Goal: Information Seeking & Learning: Learn about a topic

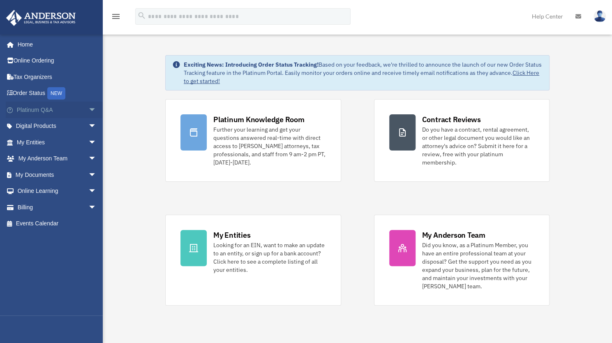
click at [43, 109] on link "Platinum Q&A arrow_drop_down" at bounding box center [57, 109] width 103 height 16
click at [88, 108] on span "arrow_drop_down" at bounding box center [96, 109] width 16 height 17
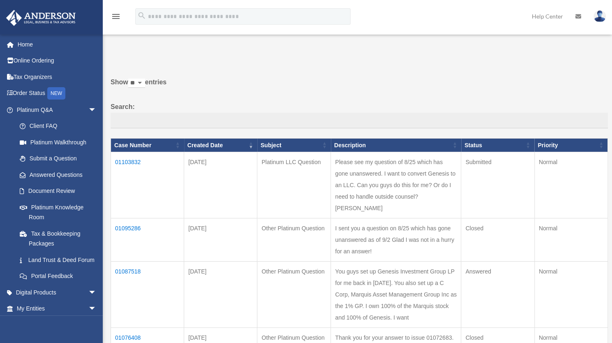
click at [140, 293] on td "01087518" at bounding box center [147, 294] width 73 height 66
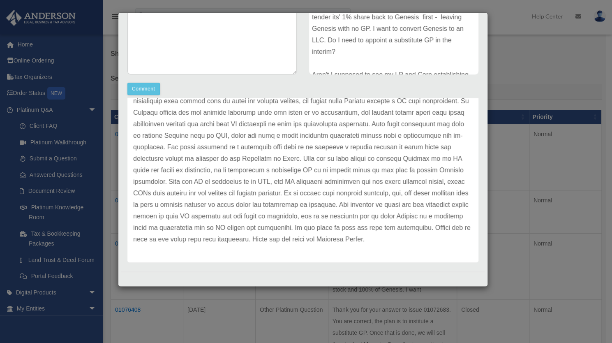
scroll to position [41, 0]
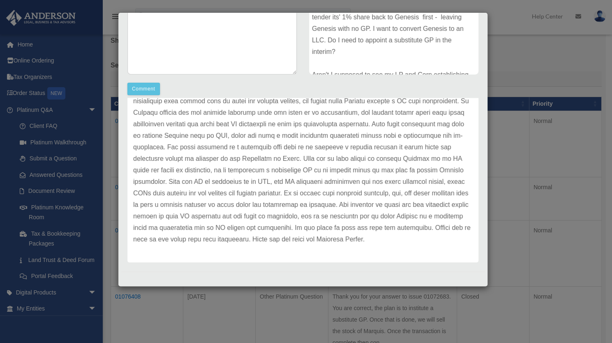
click at [274, 241] on p at bounding box center [302, 164] width 339 height 161
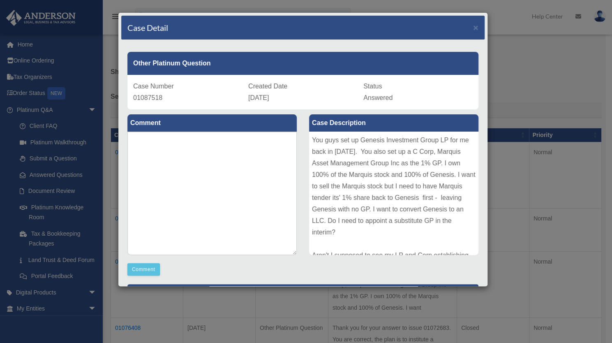
scroll to position [0, 0]
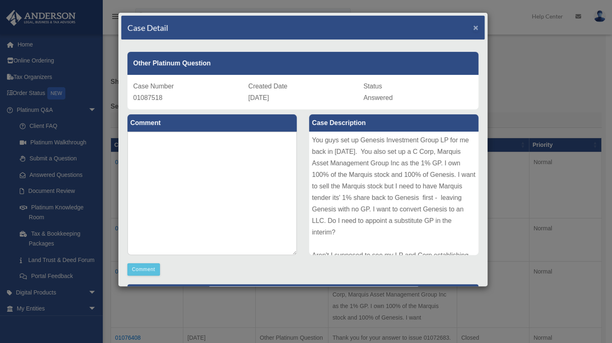
click at [473, 26] on span "×" at bounding box center [475, 27] width 5 height 9
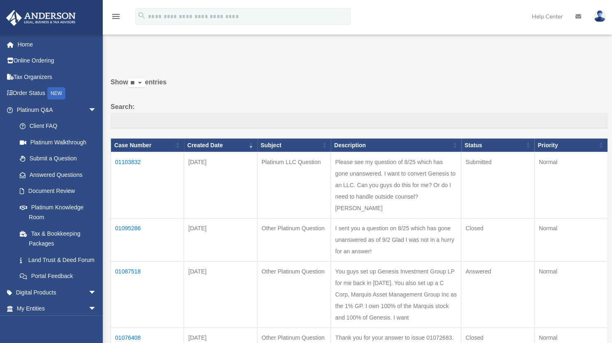
click at [355, 207] on td "Please see my question of 8/25 which has gone unanswered. I want to convert Gen…" at bounding box center [396, 185] width 130 height 66
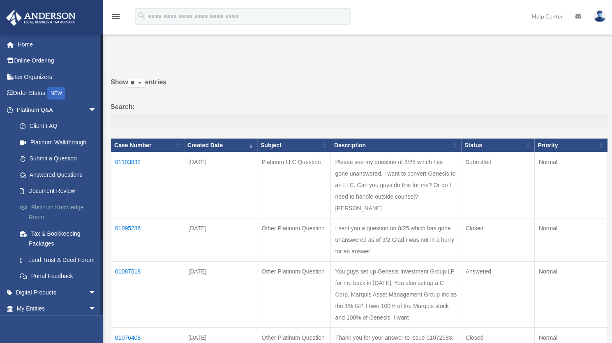
click at [51, 206] on link "Platinum Knowledge Room" at bounding box center [60, 212] width 97 height 26
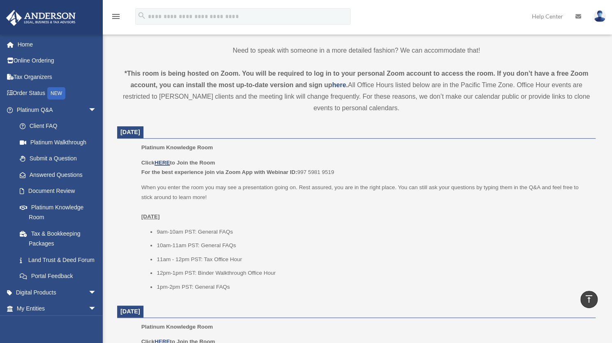
scroll to position [288, 0]
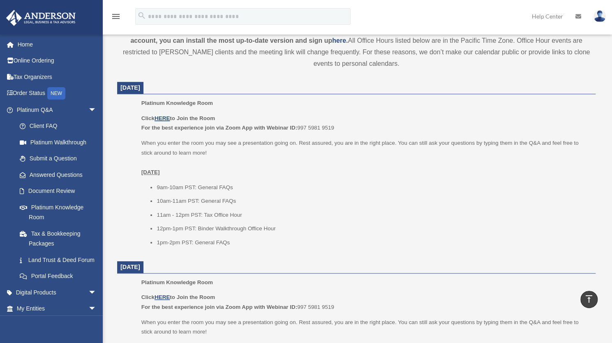
click at [164, 117] on u "HERE" at bounding box center [161, 118] width 15 height 6
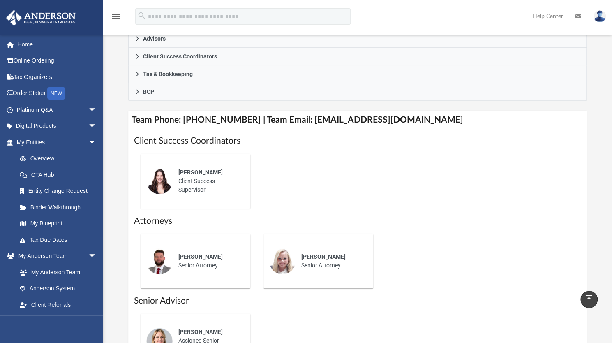
scroll to position [370, 0]
